Goal: Task Accomplishment & Management: Use online tool/utility

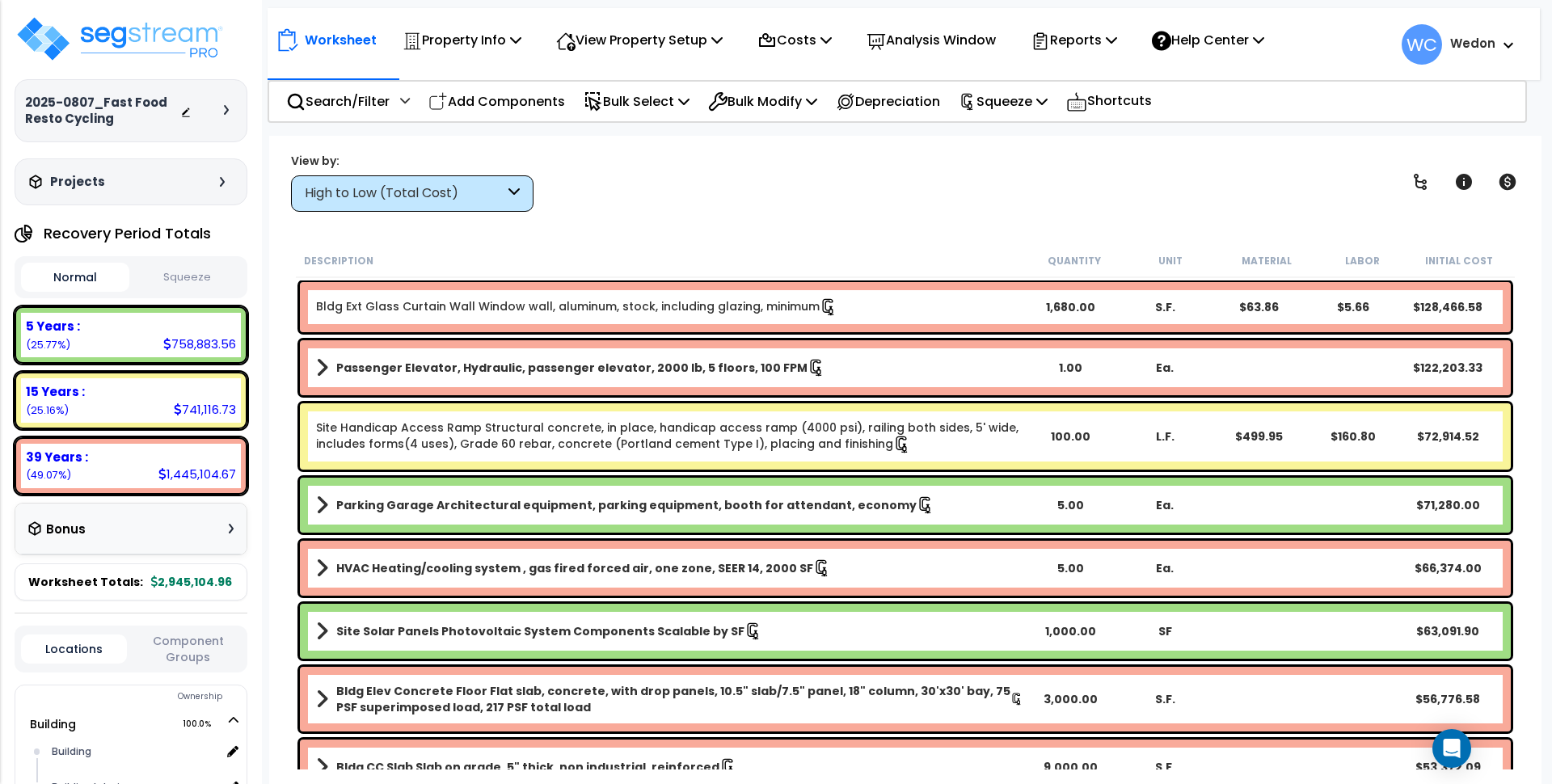
click at [539, 438] on link "Site Handicap Access Ramp Structural concrete, in place, handicap access ramp (…" at bounding box center [669, 437] width 707 height 34
click at [591, 435] on link "Site Handicap Access Ramp Structural concrete, in place, handicap access ramp (…" at bounding box center [669, 437] width 707 height 34
click at [0, 0] on div at bounding box center [0, 0] width 0 height 0
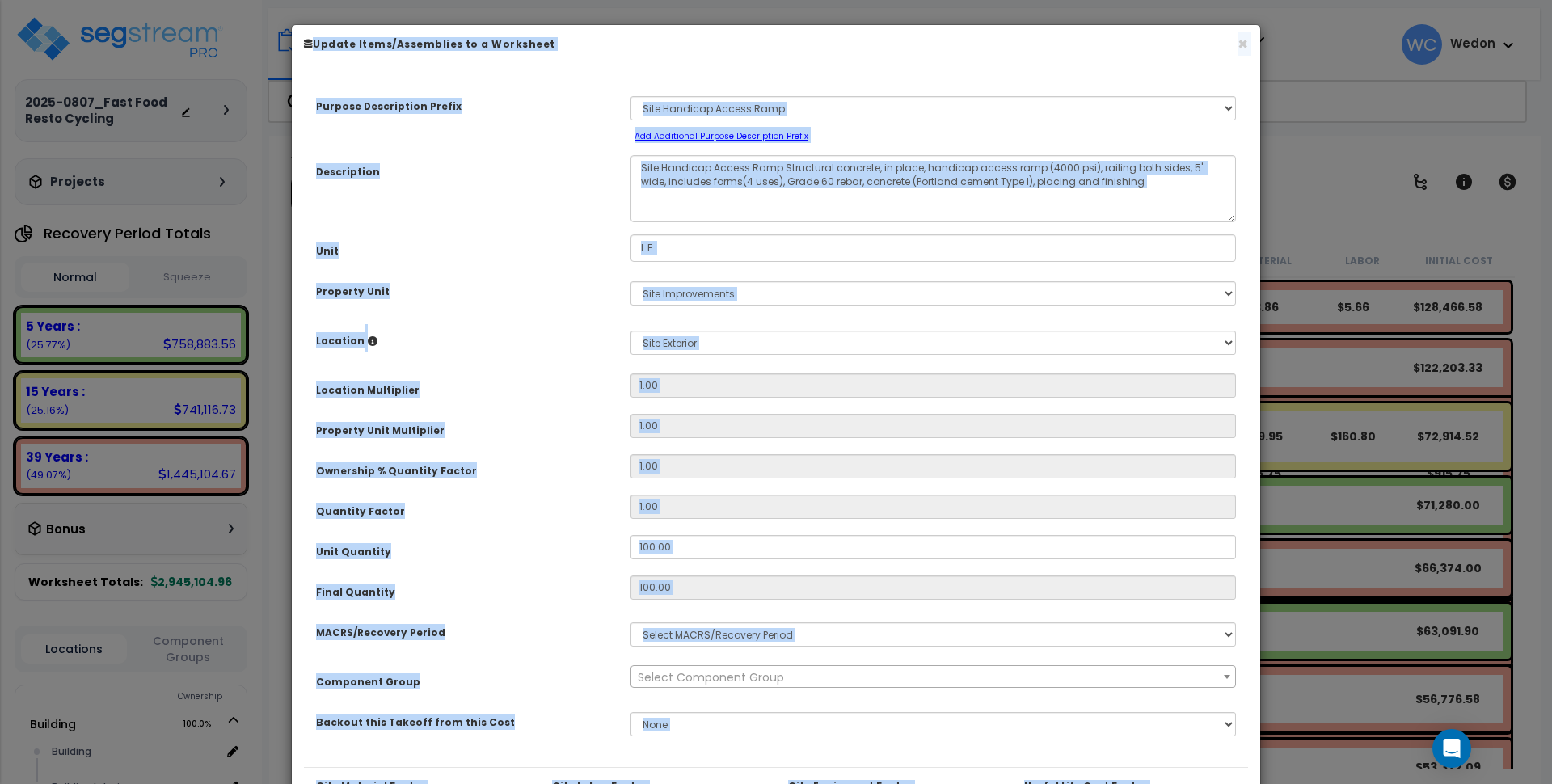
select select "3666"
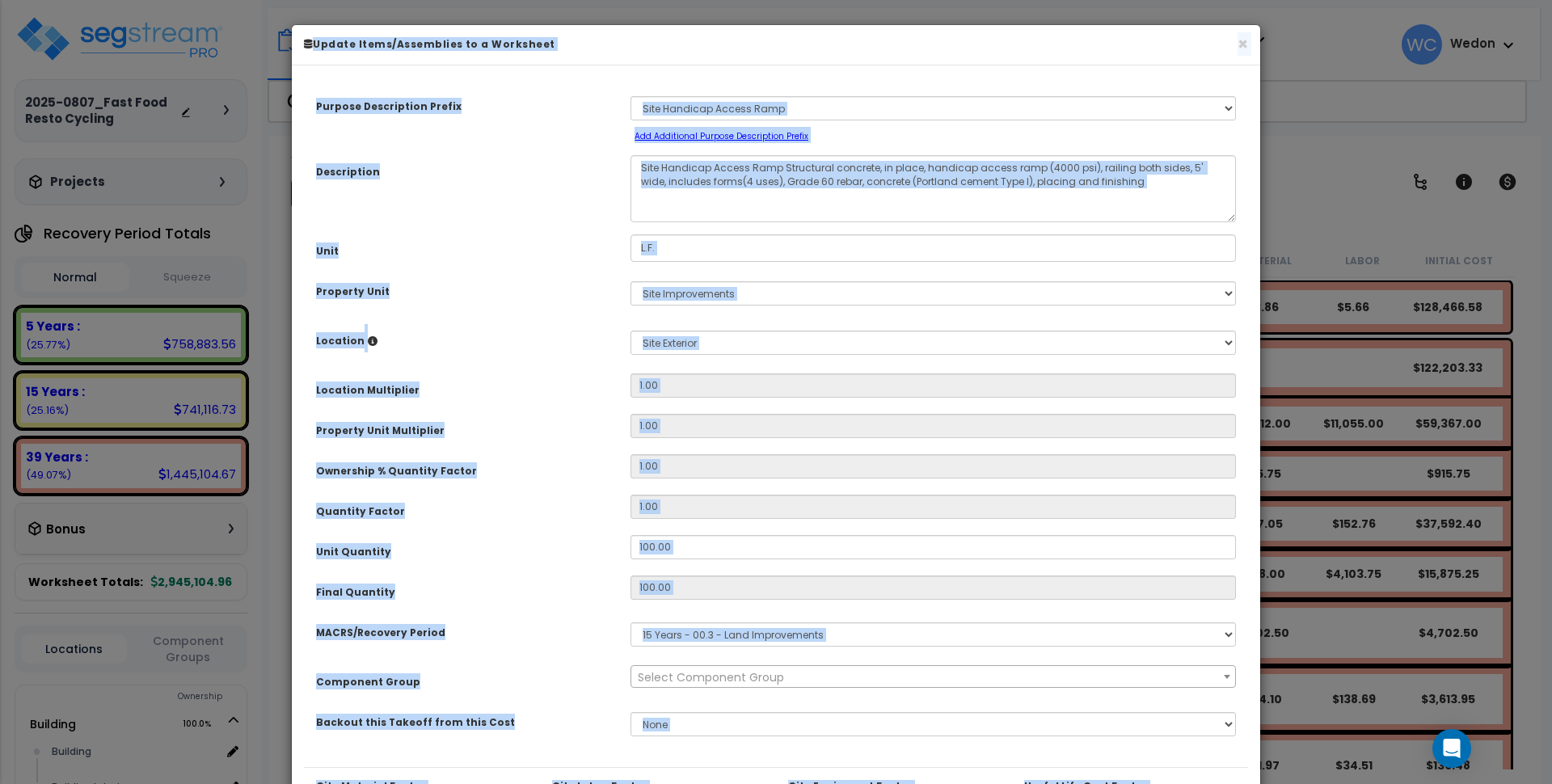
click at [452, 267] on div "Purpose Description Prefix Select A New Purpose Descrip A/V System A/V System E…" at bounding box center [776, 423] width 944 height 689
click at [499, 188] on div "Description Site Handicap Access Ramp Structural concrete, in place, handicap a…" at bounding box center [776, 188] width 944 height 67
click at [1014, 317] on div "Purpose Description Prefix Select A New Purpose Descrip A/V System A/V System E…" at bounding box center [776, 423] width 944 height 689
click at [591, 345] on div "Location Please select Property Unit to enable Location" at bounding box center [461, 338] width 315 height 28
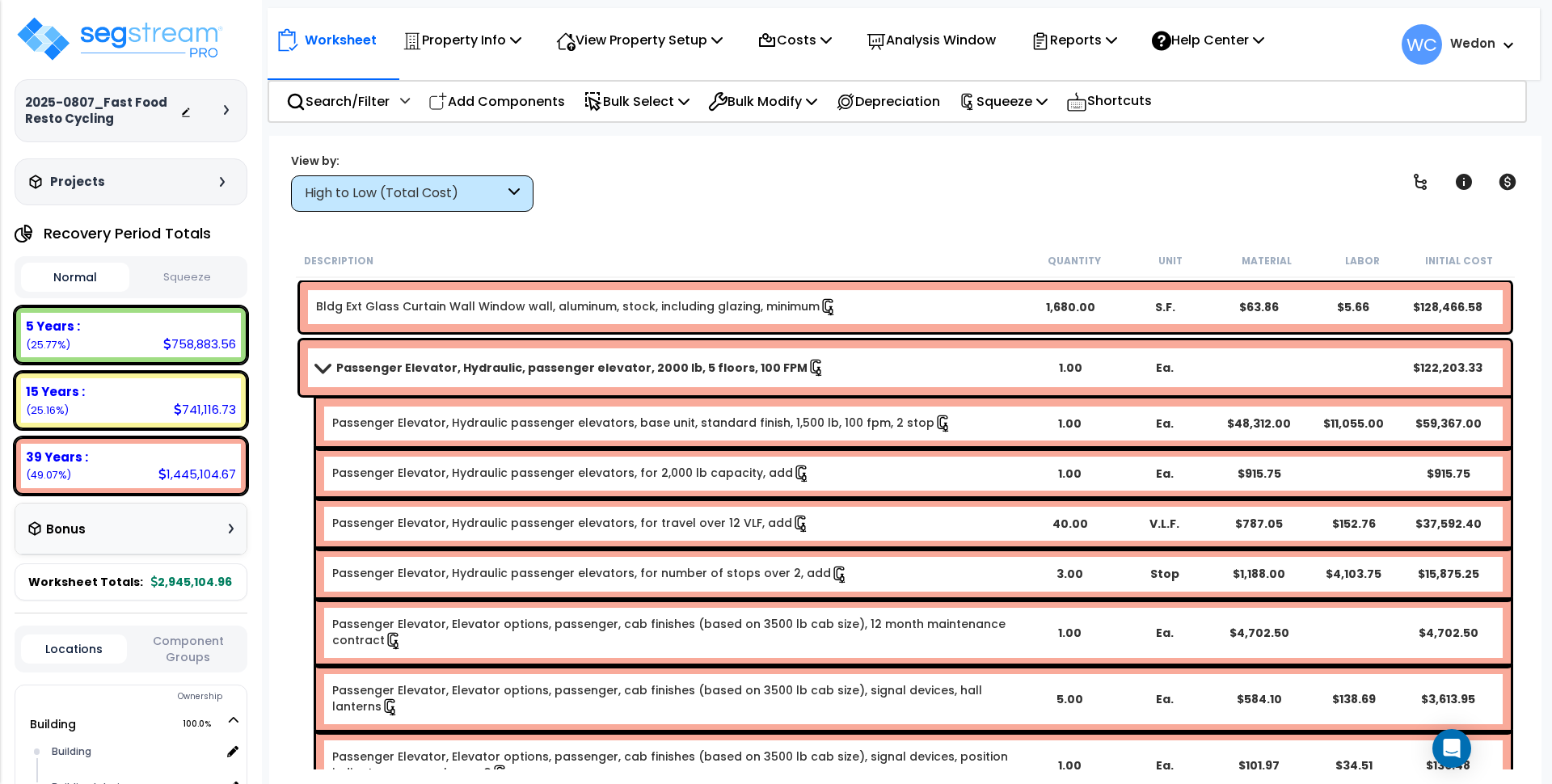
click at [566, 366] on b "Passenger Elevator, Hydraulic, passenger elevator, 2000 lb, 5 floors, 100 FPM" at bounding box center [572, 367] width 472 height 16
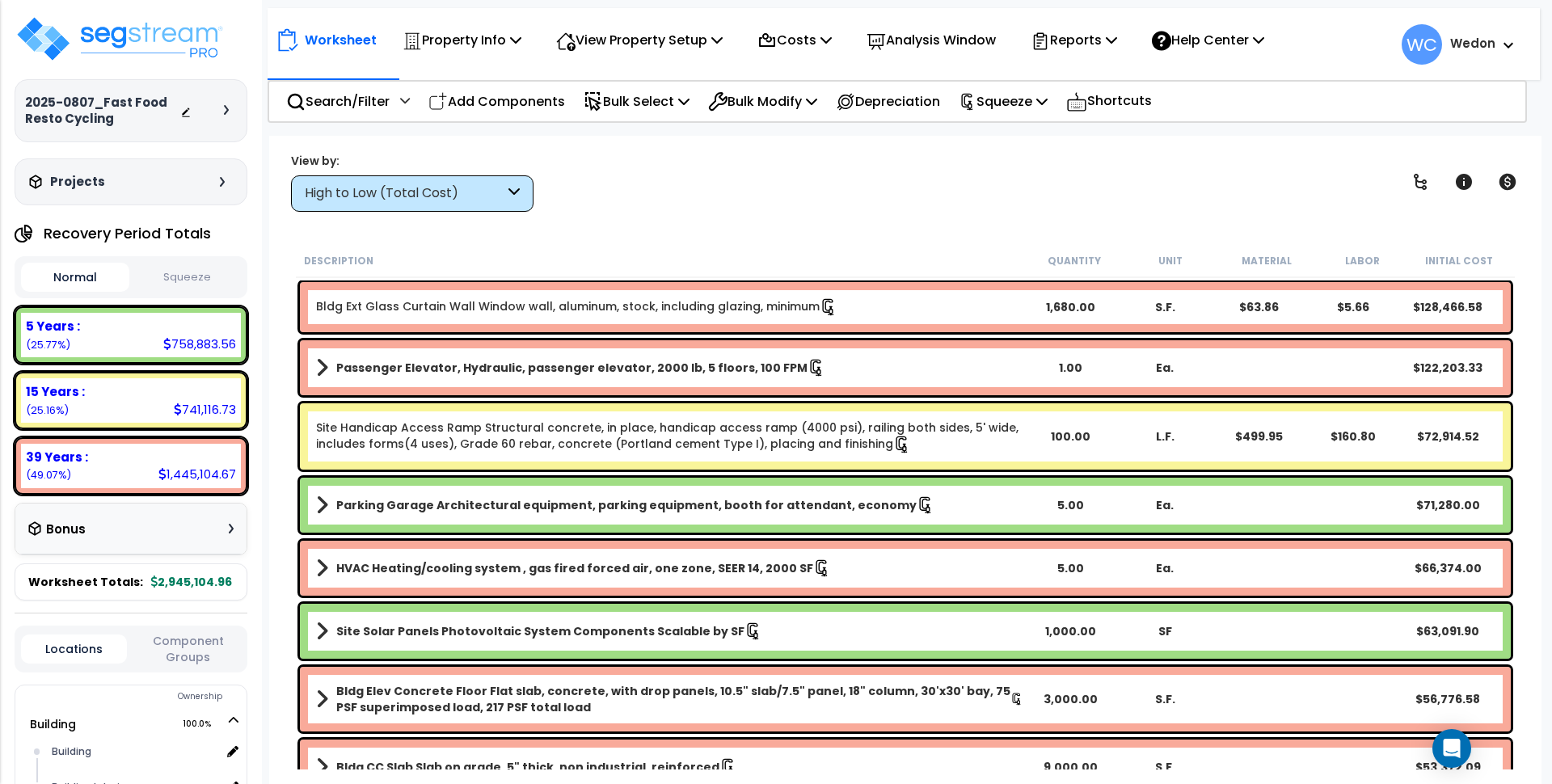
click at [553, 442] on link "Site Handicap Access Ramp Structural concrete, in place, handicap access ramp (…" at bounding box center [669, 437] width 707 height 34
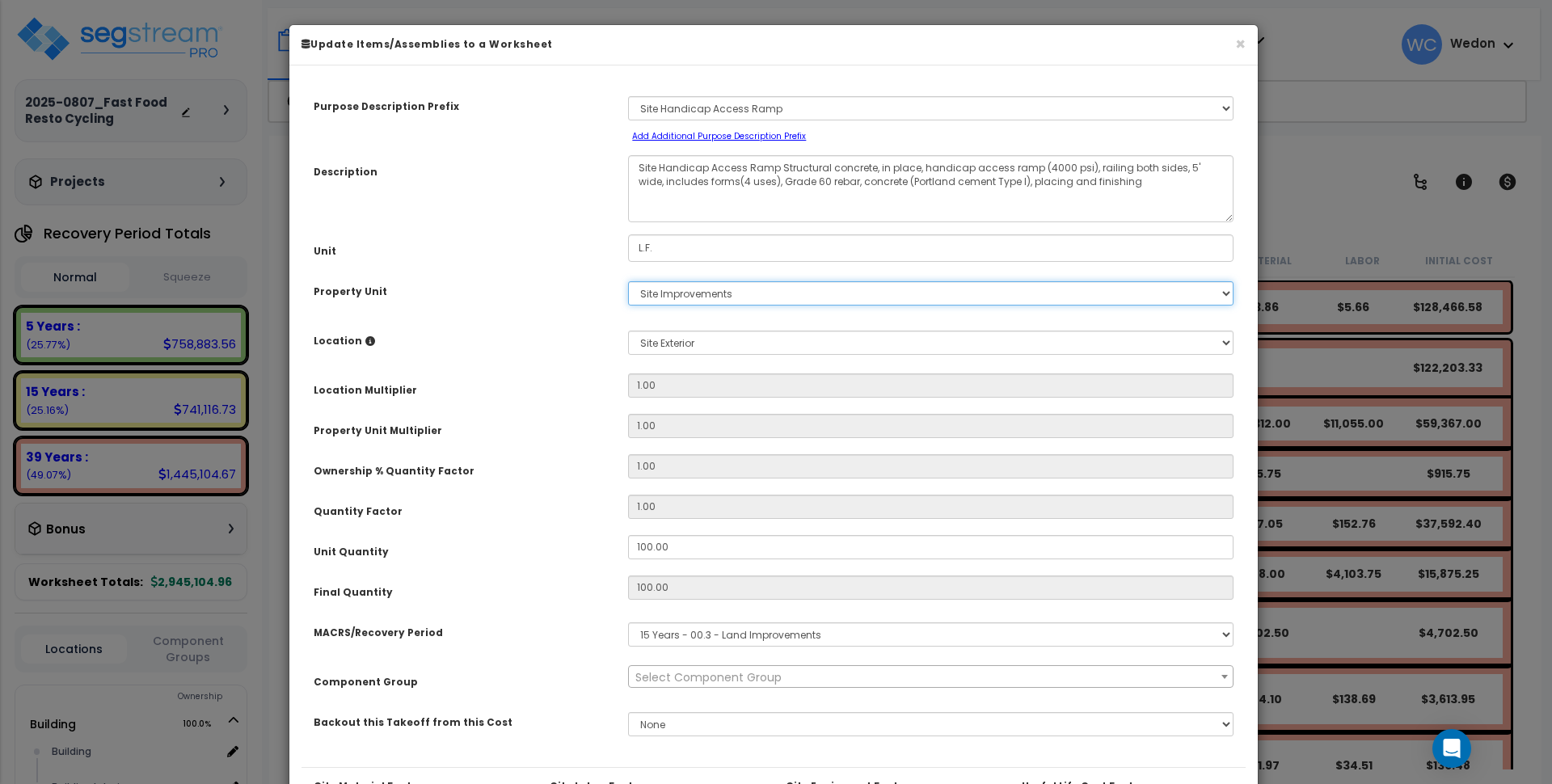
click at [701, 296] on select "Select Building Site Improvements" at bounding box center [931, 293] width 605 height 24
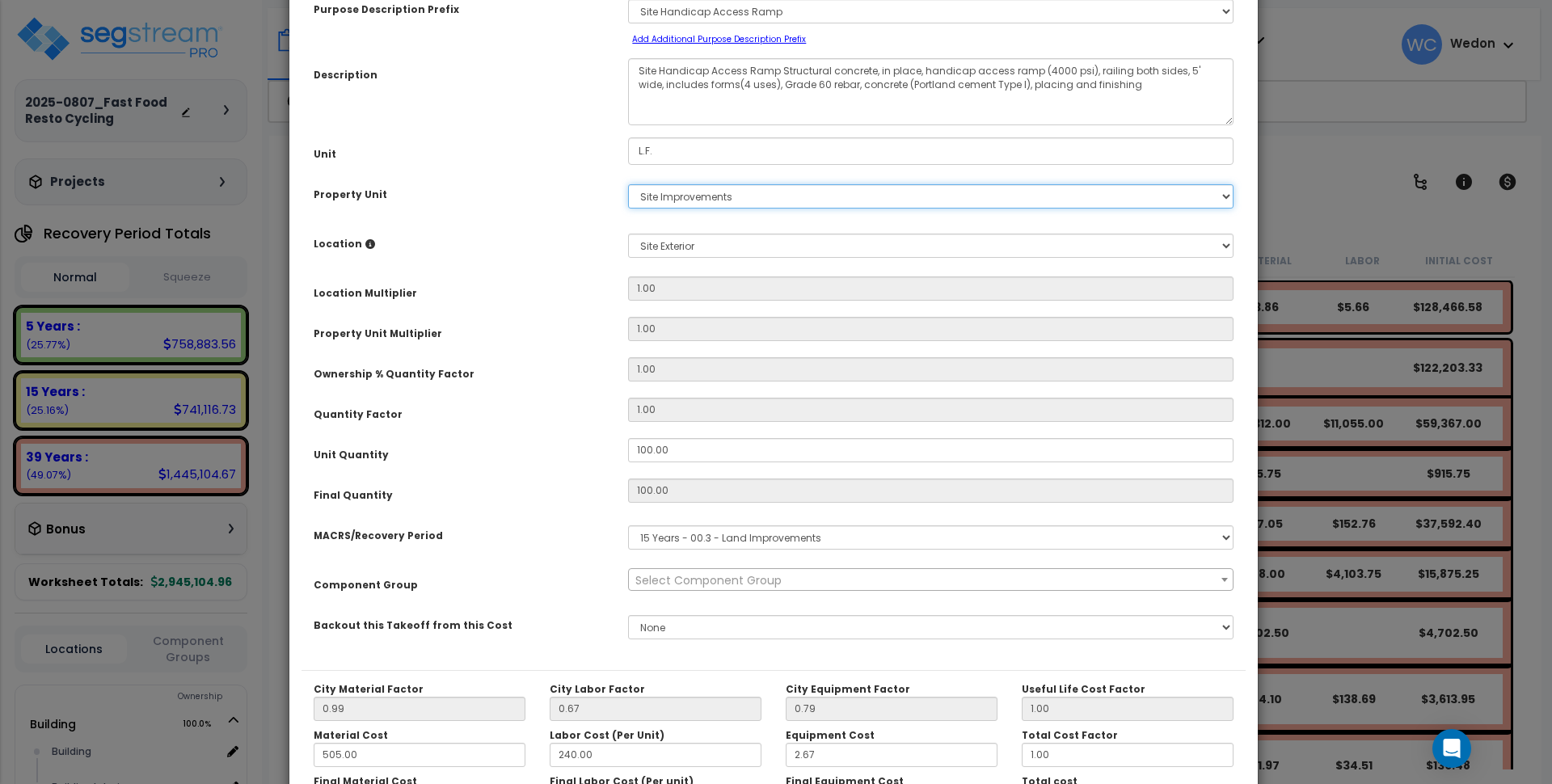
scroll to position [202, 0]
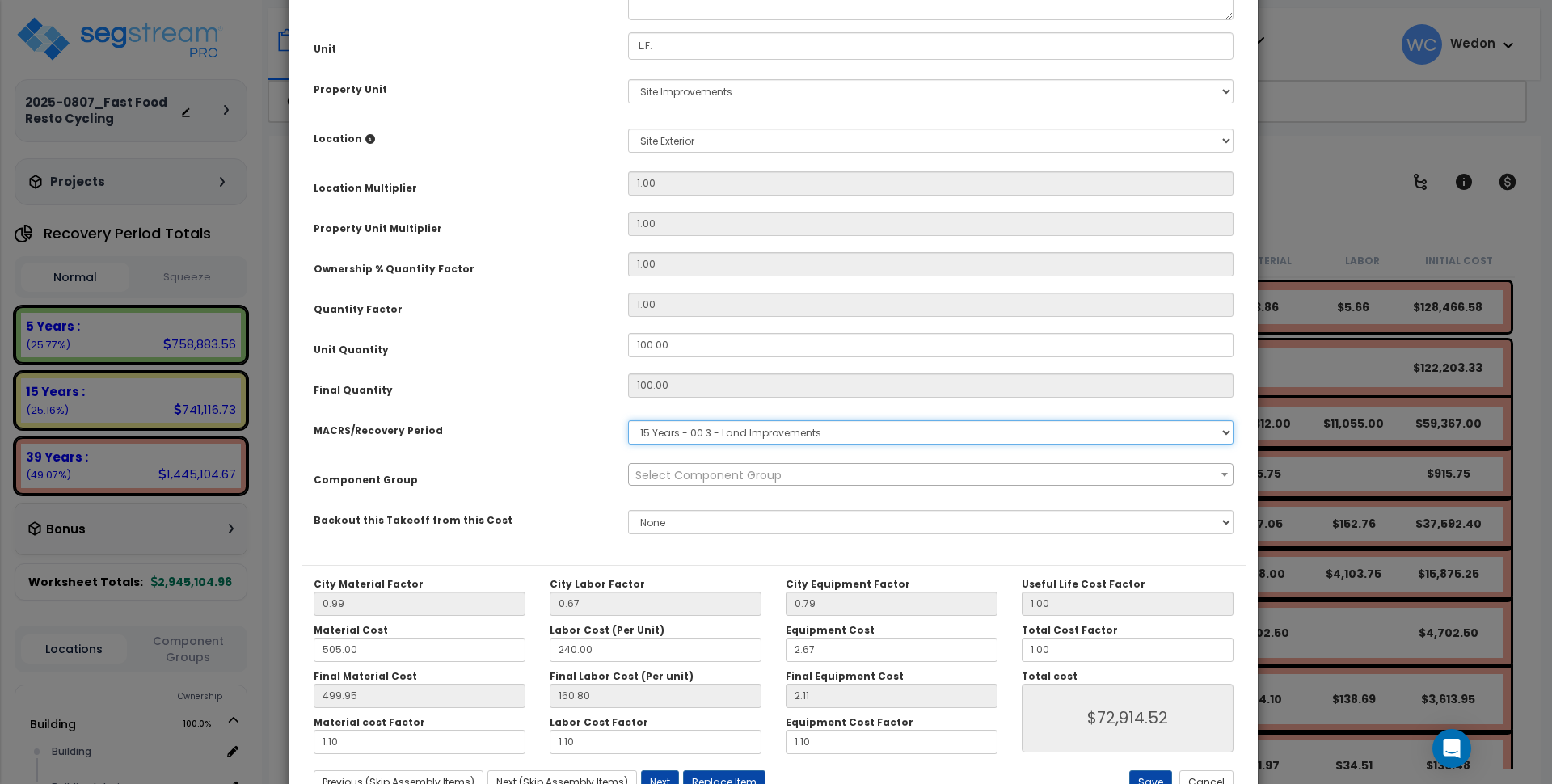
click at [717, 434] on select "Select MACRS/Recovery Period 5 Years - 57.0 - Distributive Trades & Services 5 …" at bounding box center [931, 432] width 605 height 24
select select "58736"
click at [629, 420] on select "Select MACRS/Recovery Period 5 Years - 57.0 - Distributive Trades & Services 5 …" at bounding box center [931, 432] width 605 height 24
select select "70531"
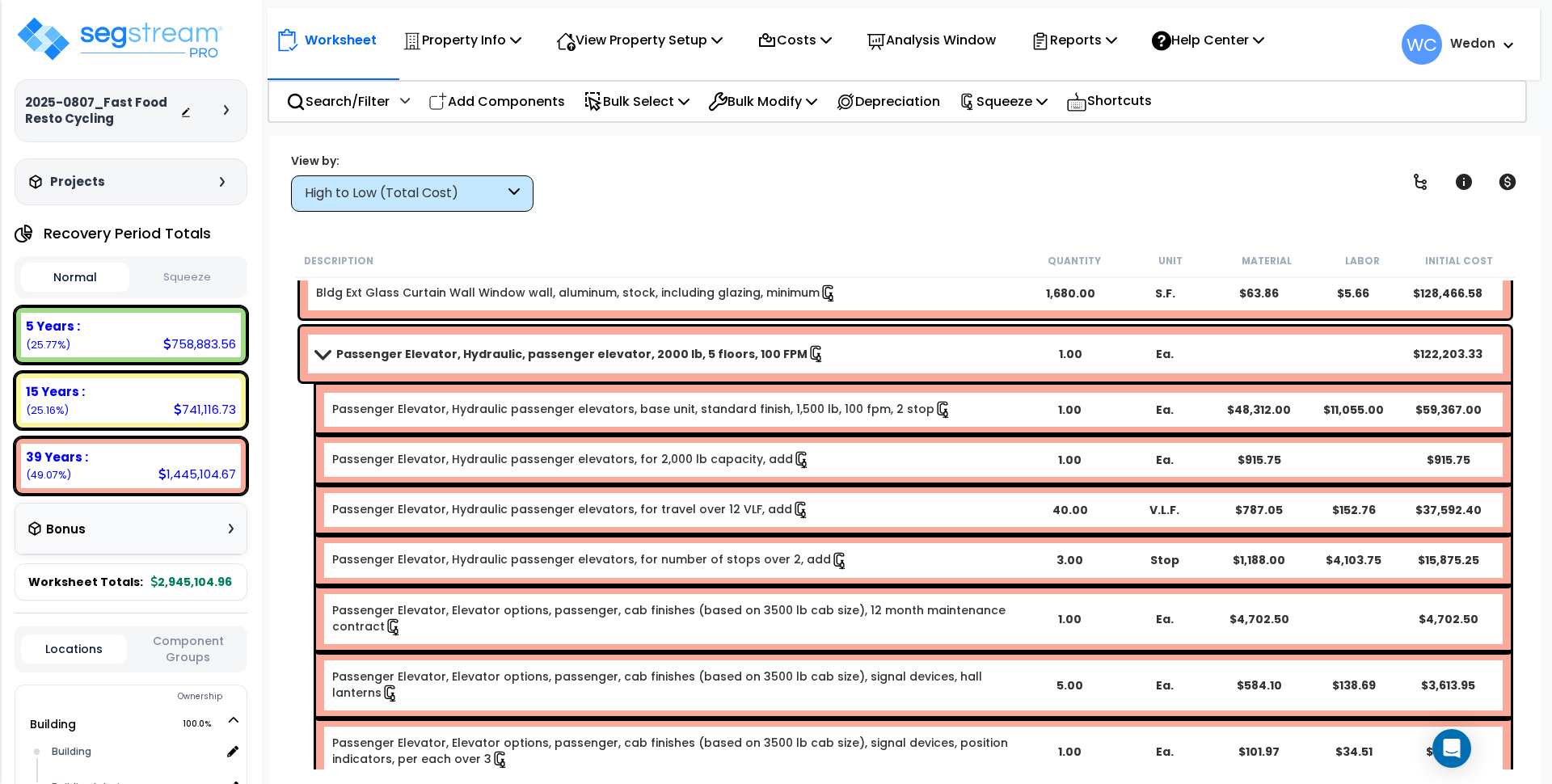
scroll to position [0, 0]
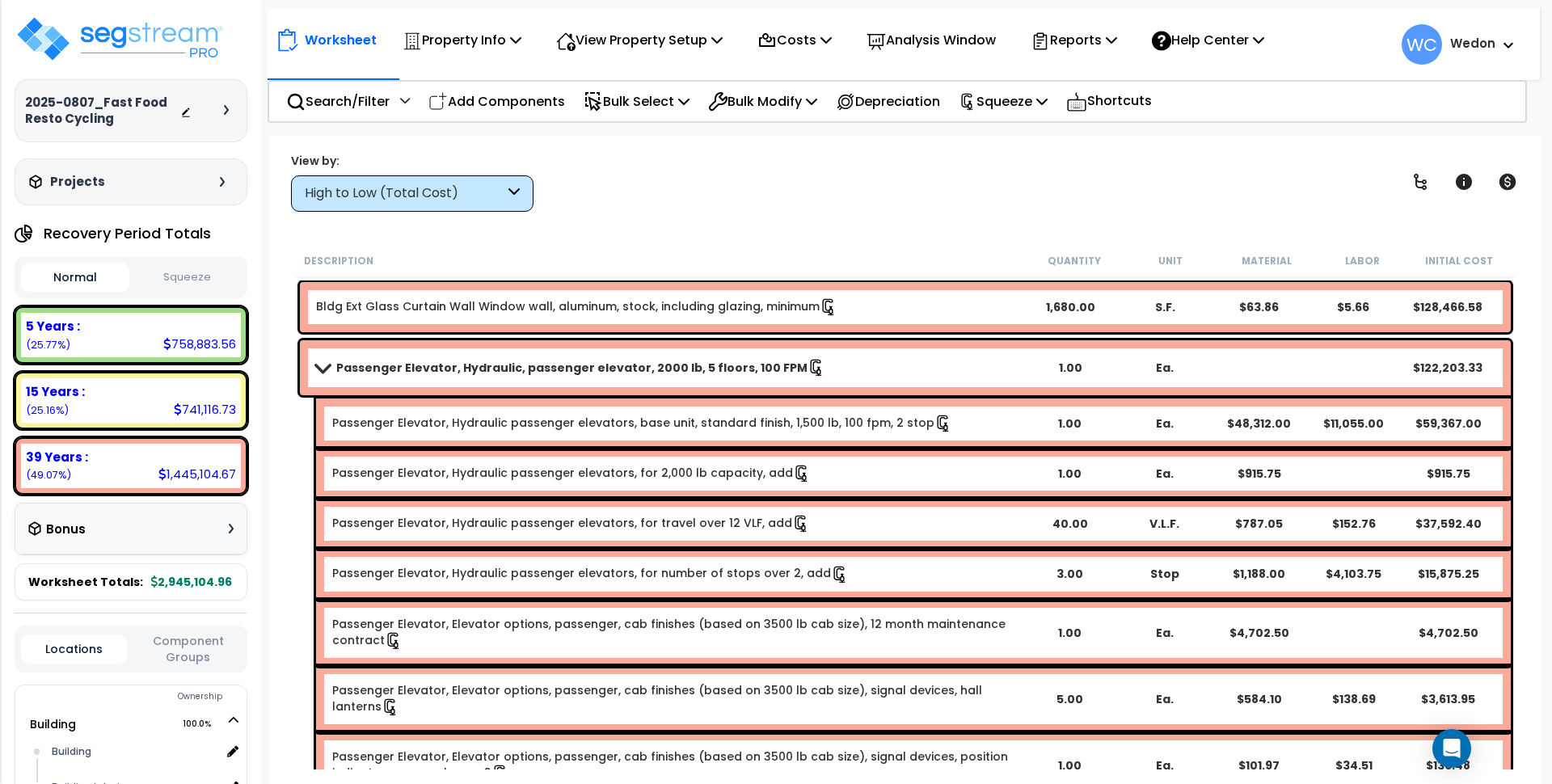
click at [431, 375] on b "Passenger Elevator, Hydraulic, passenger elevator, 2000 lb, 5 floors, 100 FPM" at bounding box center [572, 367] width 472 height 16
